Goal: Transaction & Acquisition: Download file/media

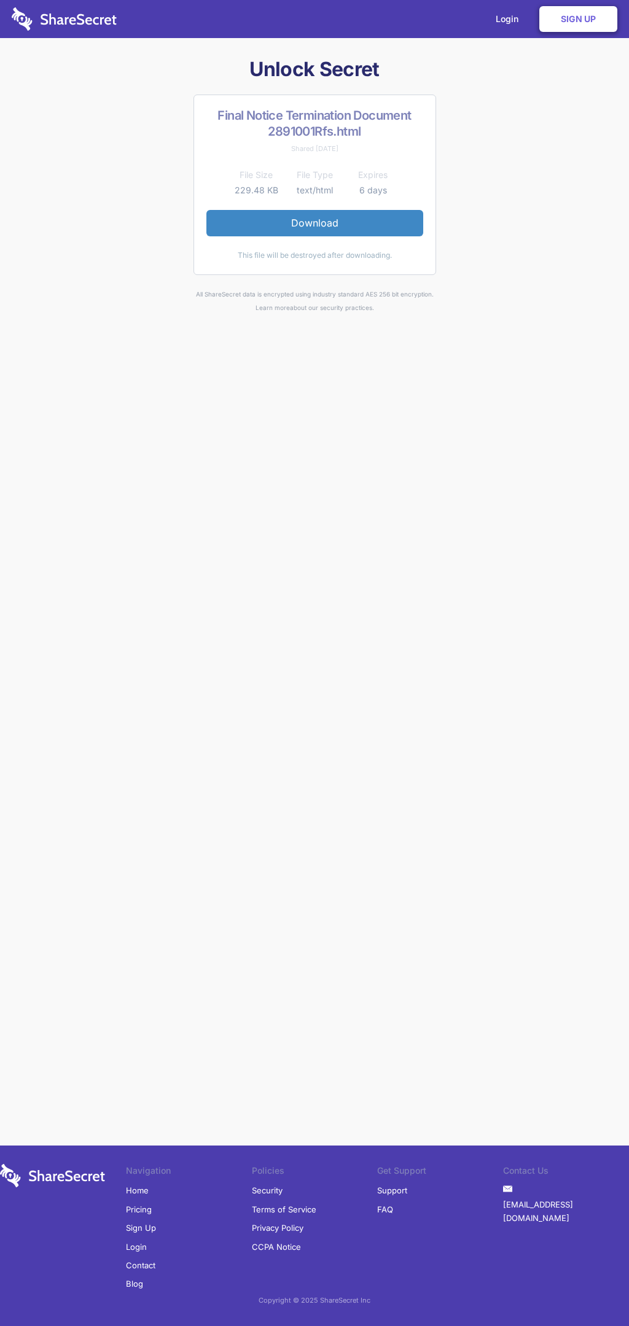
click at [314, 223] on link "Download" at bounding box center [314, 223] width 217 height 26
